Goal: Transaction & Acquisition: Purchase product/service

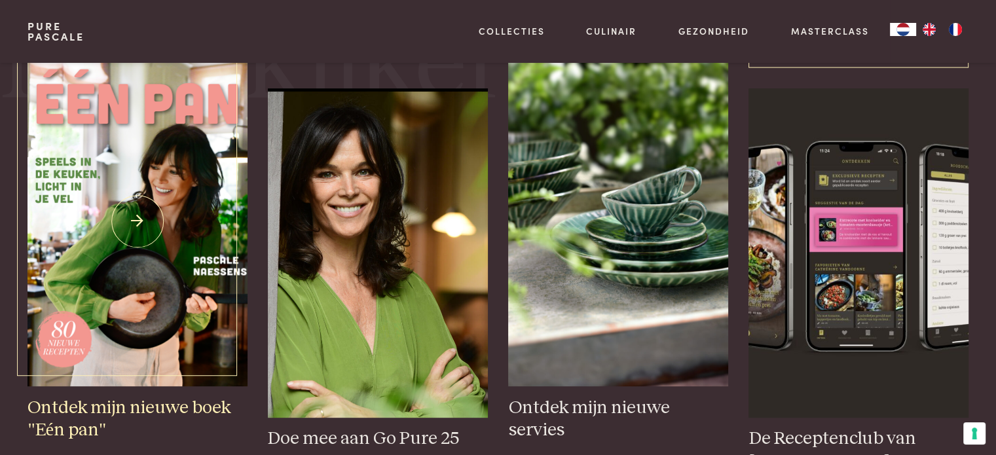
scroll to position [524, 0]
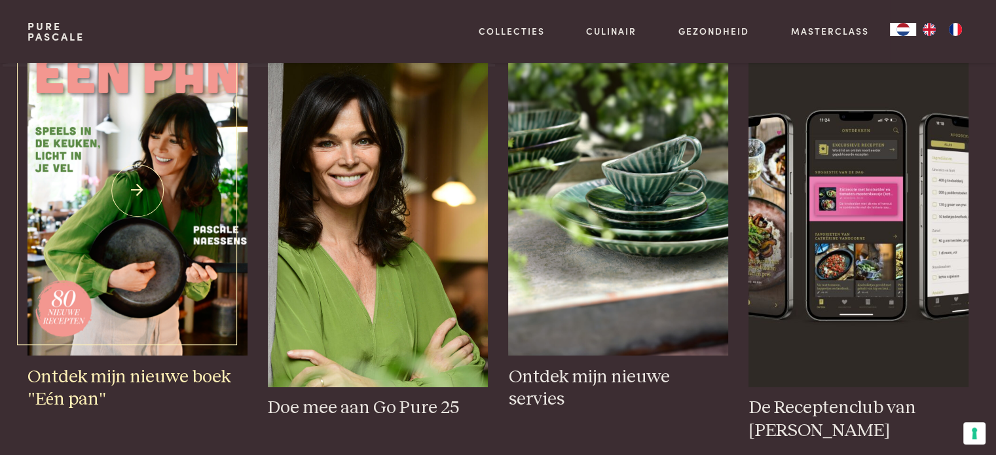
click at [94, 378] on h3 "Ontdek mijn nieuwe boek "Eén pan"" at bounding box center [137, 388] width 219 height 45
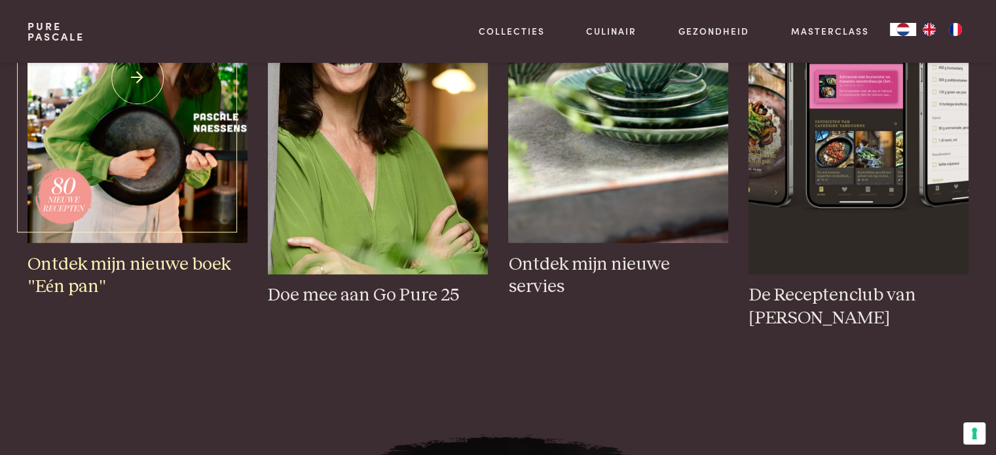
scroll to position [655, 0]
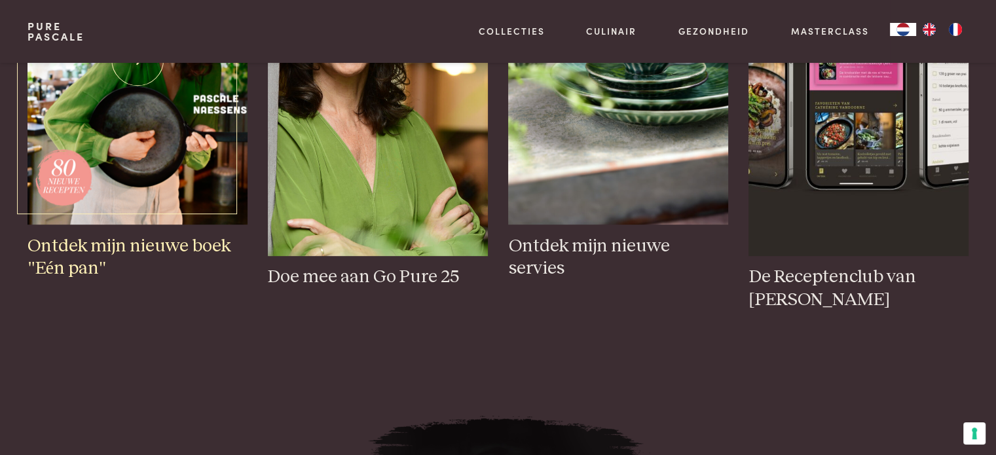
click at [114, 242] on h3 "Ontdek mijn nieuwe boek "Eén pan"" at bounding box center [137, 257] width 219 height 45
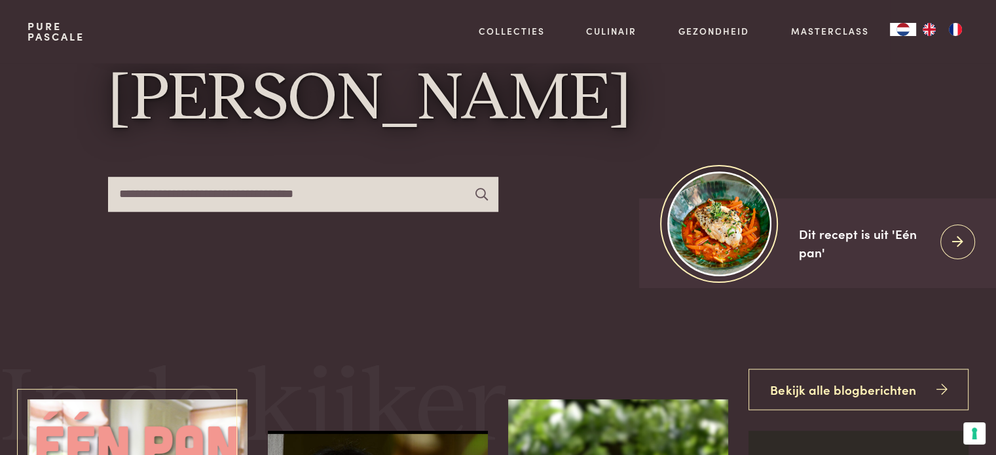
scroll to position [0, 0]
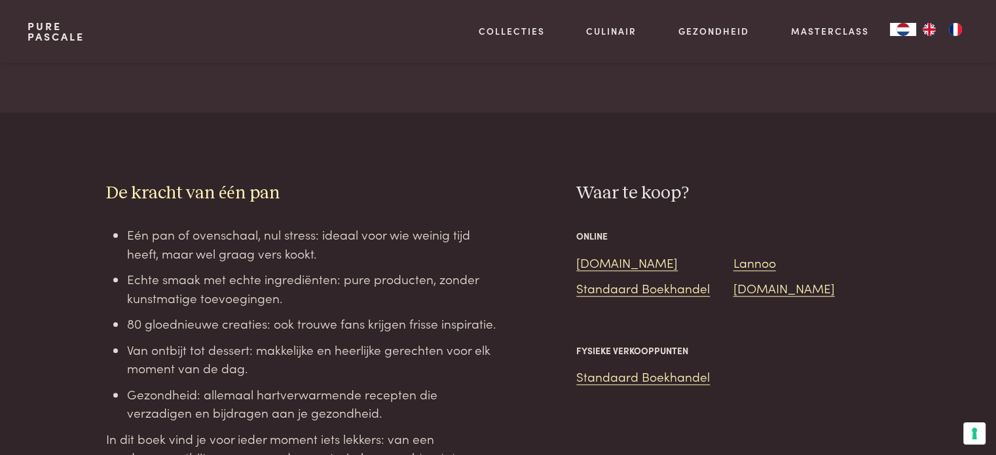
scroll to position [1048, 0]
click at [642, 367] on link "Standaard Boekhandel" at bounding box center [643, 376] width 134 height 18
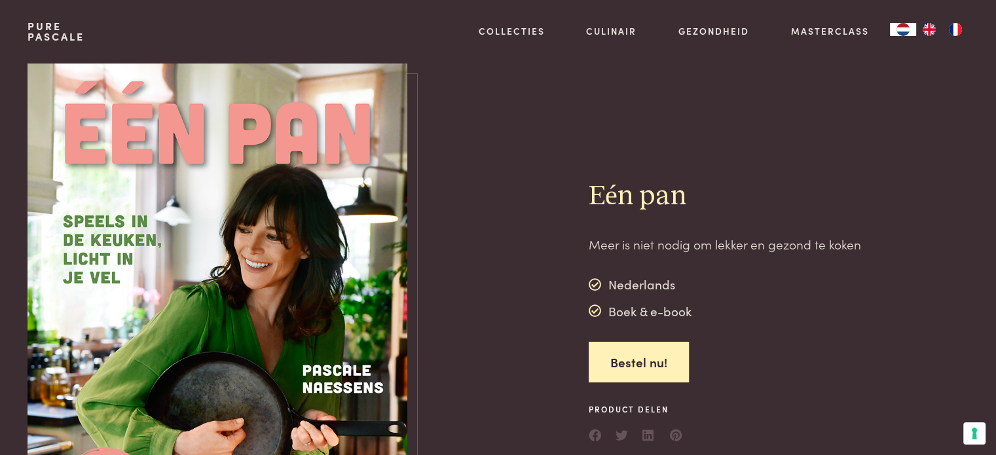
scroll to position [131, 0]
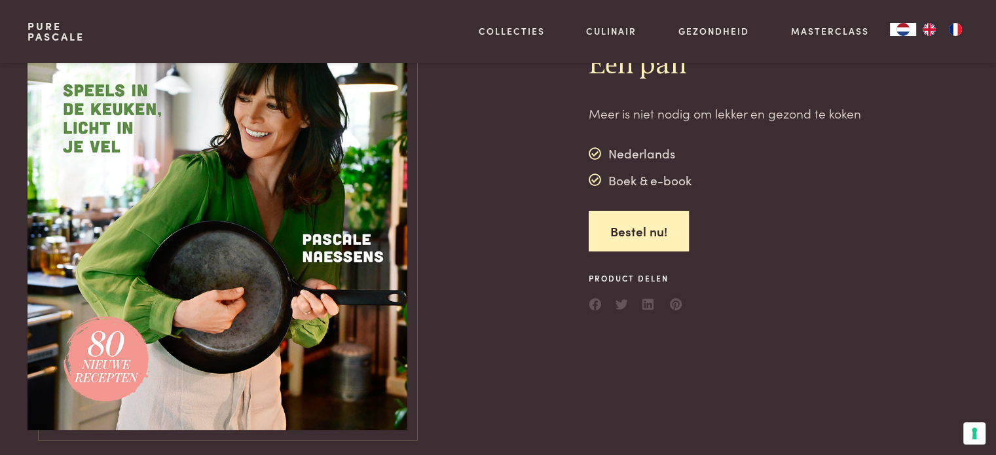
click at [261, 227] on img at bounding box center [218, 181] width 380 height 498
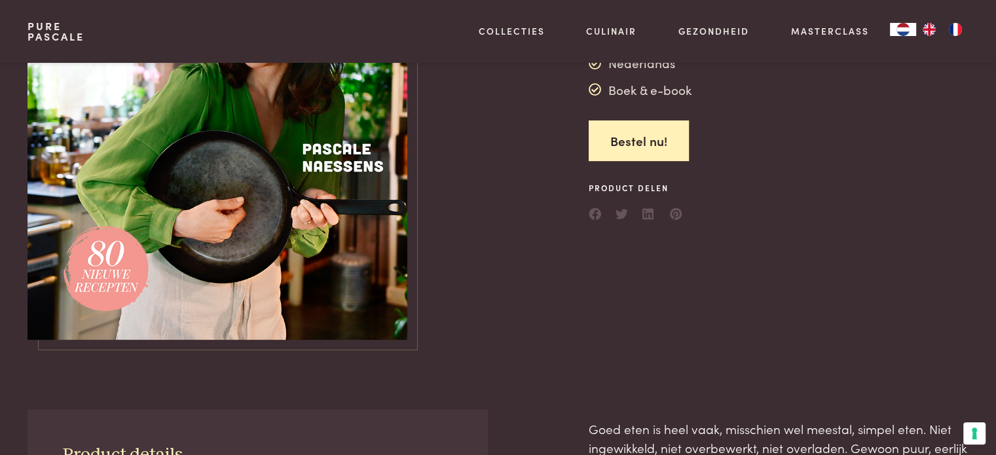
scroll to position [65, 0]
